Goal: Find specific page/section: Find specific page/section

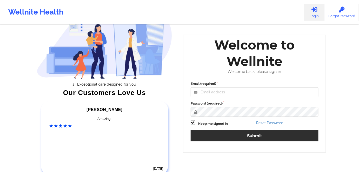
scroll to position [66, 0]
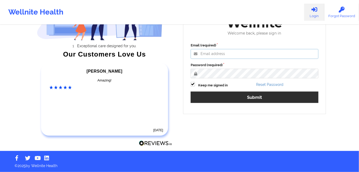
type input "[PERSON_NAME][EMAIL_ADDRESS][DOMAIN_NAME]"
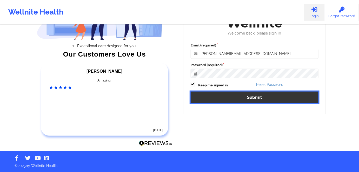
click at [243, 96] on button "Submit" at bounding box center [255, 97] width 128 height 11
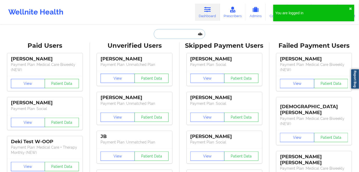
click at [184, 30] on input "text" at bounding box center [179, 34] width 51 height 10
paste input "[PERSON_NAME]"
type input "[PERSON_NAME]"
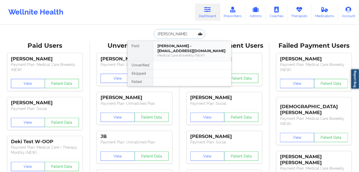
click at [195, 53] on div "Medical Care Biweekly (NEW)" at bounding box center [193, 55] width 70 height 4
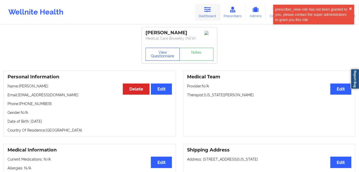
drag, startPoint x: 169, startPoint y: 56, endPoint x: 204, endPoint y: 4, distance: 63.3
click at [169, 56] on button "View Questionnaire" at bounding box center [163, 54] width 34 height 13
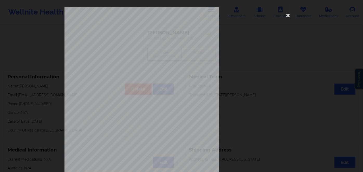
scroll to position [75, 0]
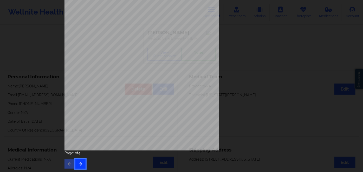
click at [78, 162] on button "button" at bounding box center [80, 164] width 10 height 9
click at [78, 163] on icon "button" at bounding box center [80, 164] width 4 height 3
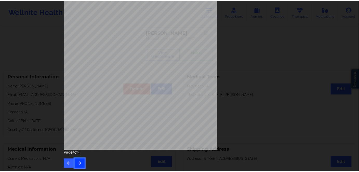
scroll to position [0, 0]
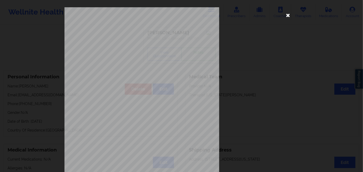
click at [284, 13] on icon at bounding box center [288, 15] width 8 height 8
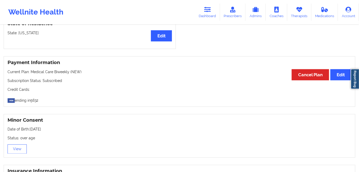
scroll to position [236, 0]
